Goal: Navigation & Orientation: Find specific page/section

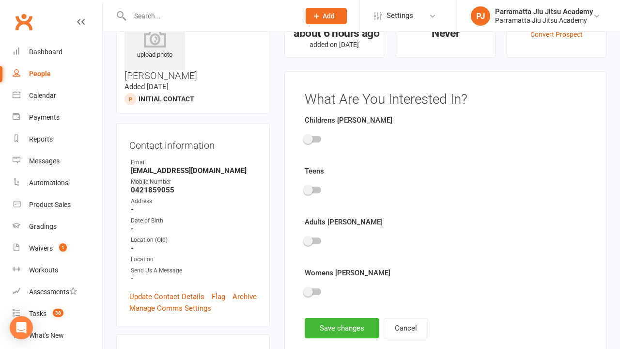
scroll to position [67, 0]
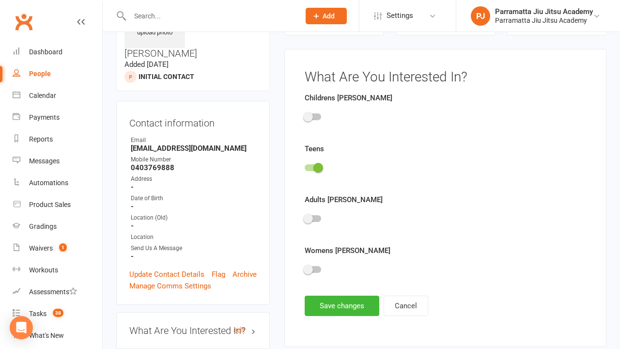
scroll to position [67, 0]
